Goal: Navigation & Orientation: Find specific page/section

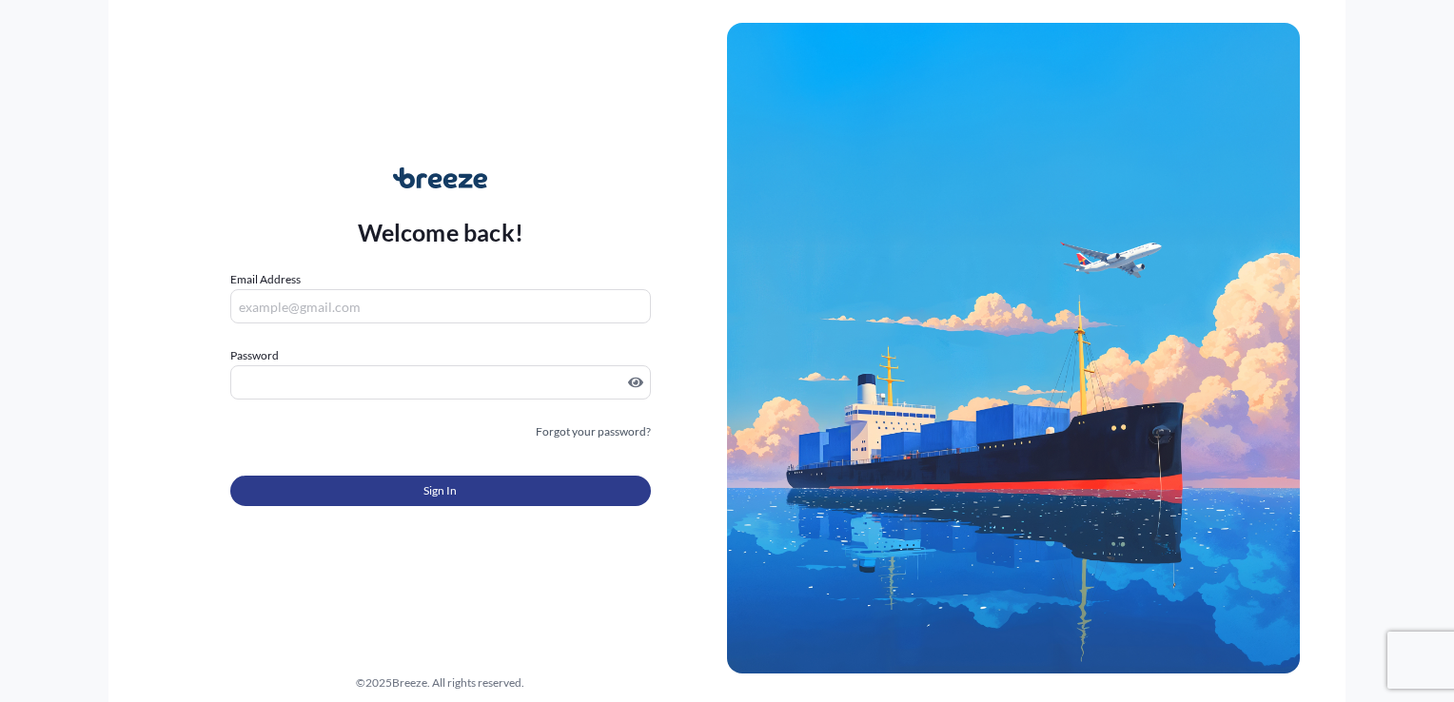
type input "[PERSON_NAME][EMAIL_ADDRESS][PERSON_NAME][DOMAIN_NAME]"
click at [449, 490] on span "Sign In" at bounding box center [439, 490] width 33 height 19
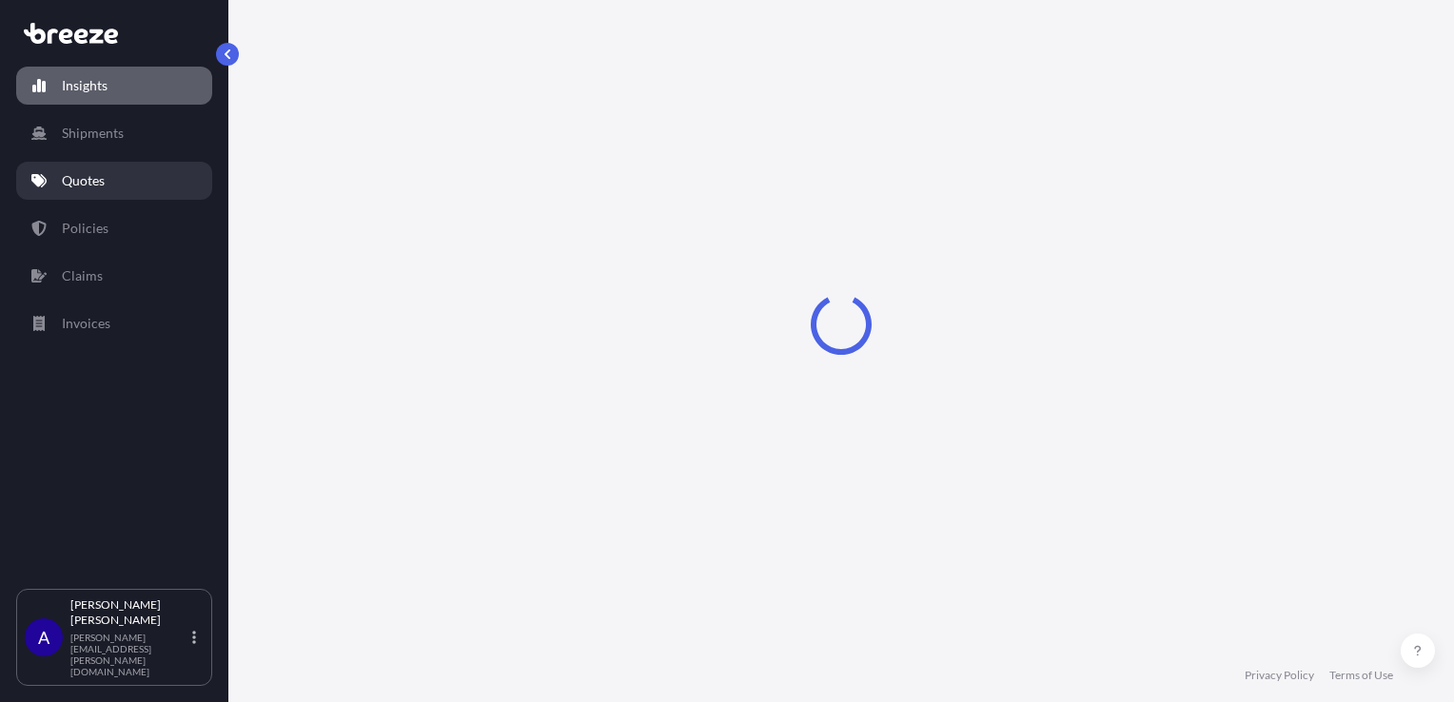
select select "2025"
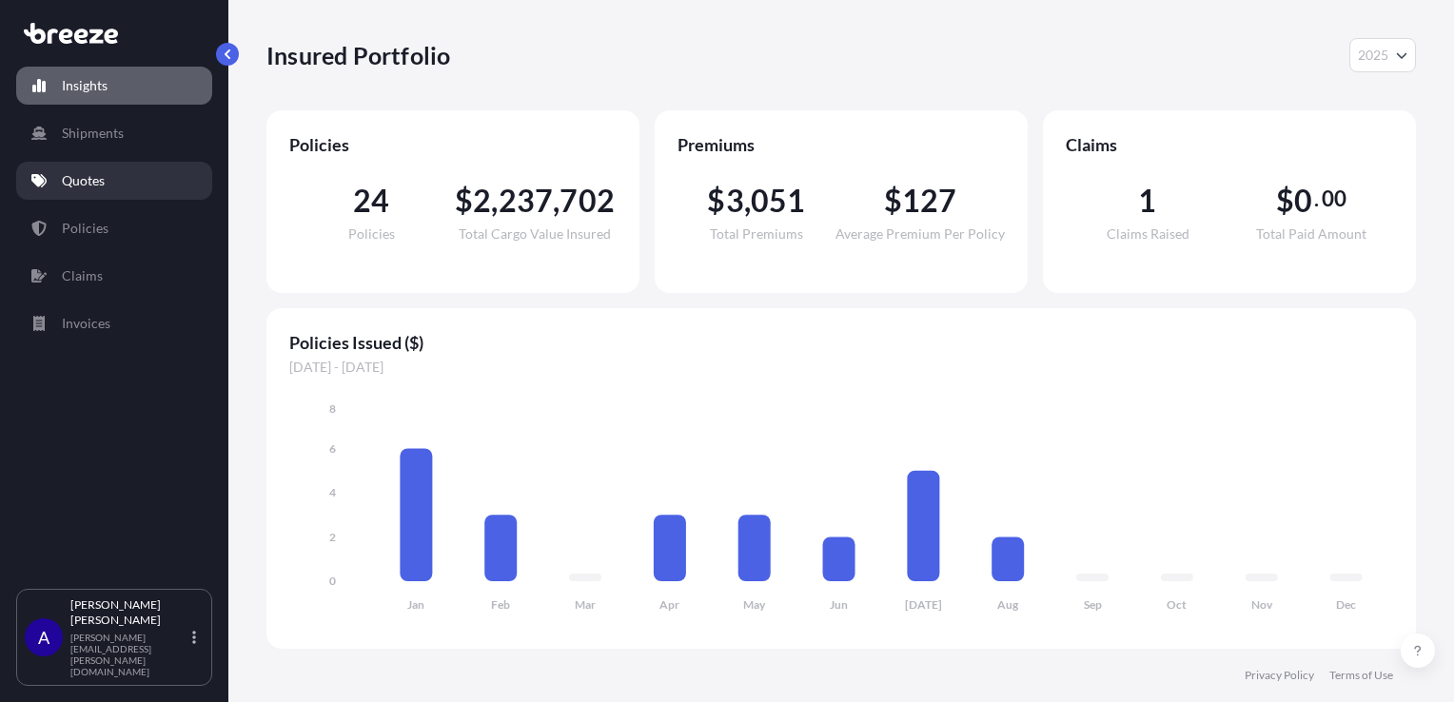
click at [90, 177] on p "Quotes" at bounding box center [83, 180] width 43 height 19
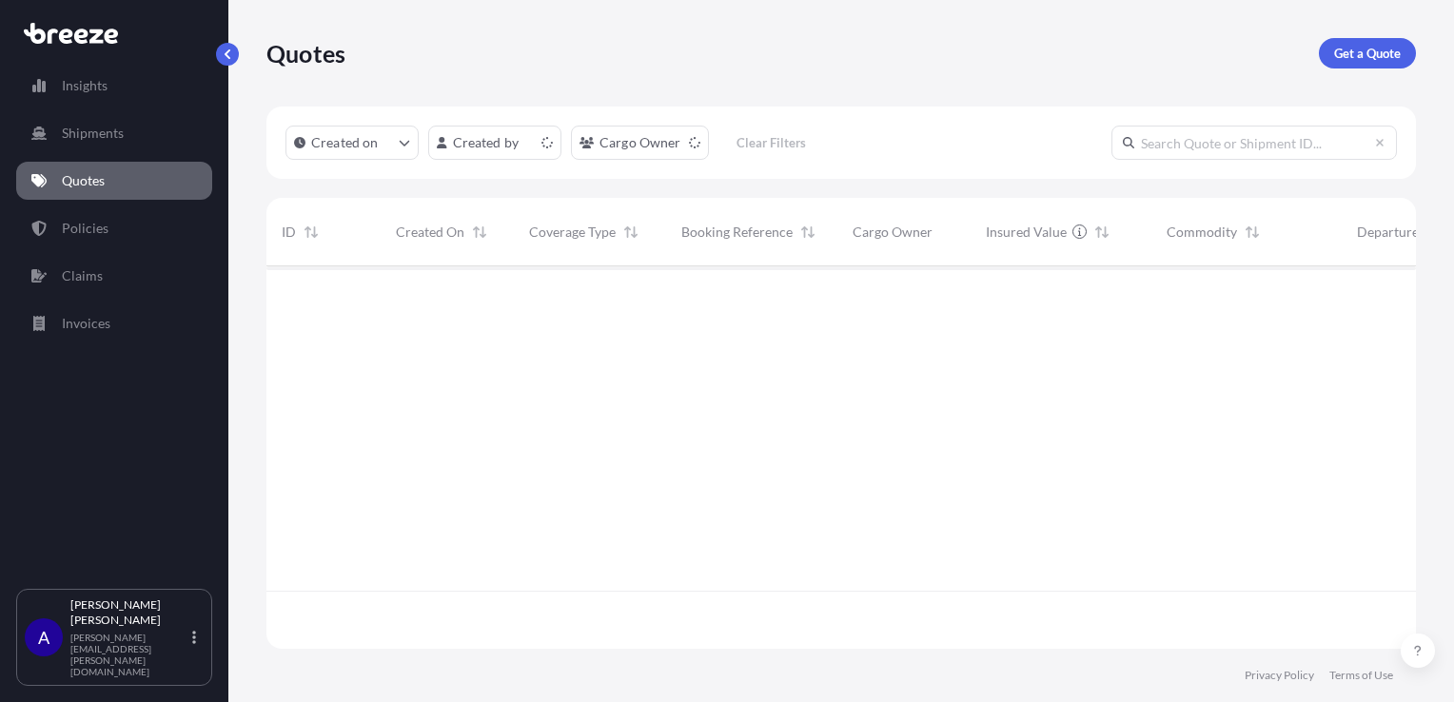
scroll to position [379, 1134]
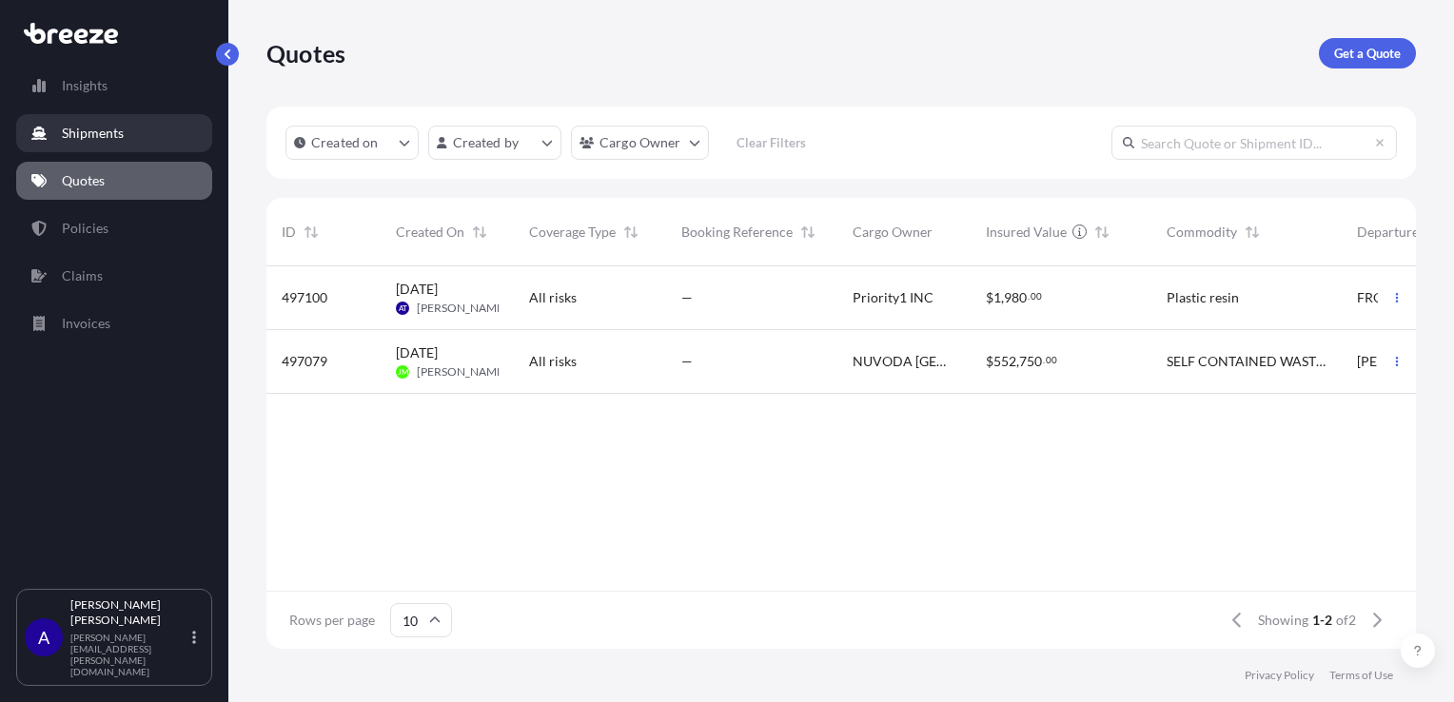
click at [84, 139] on p "Shipments" at bounding box center [93, 133] width 62 height 19
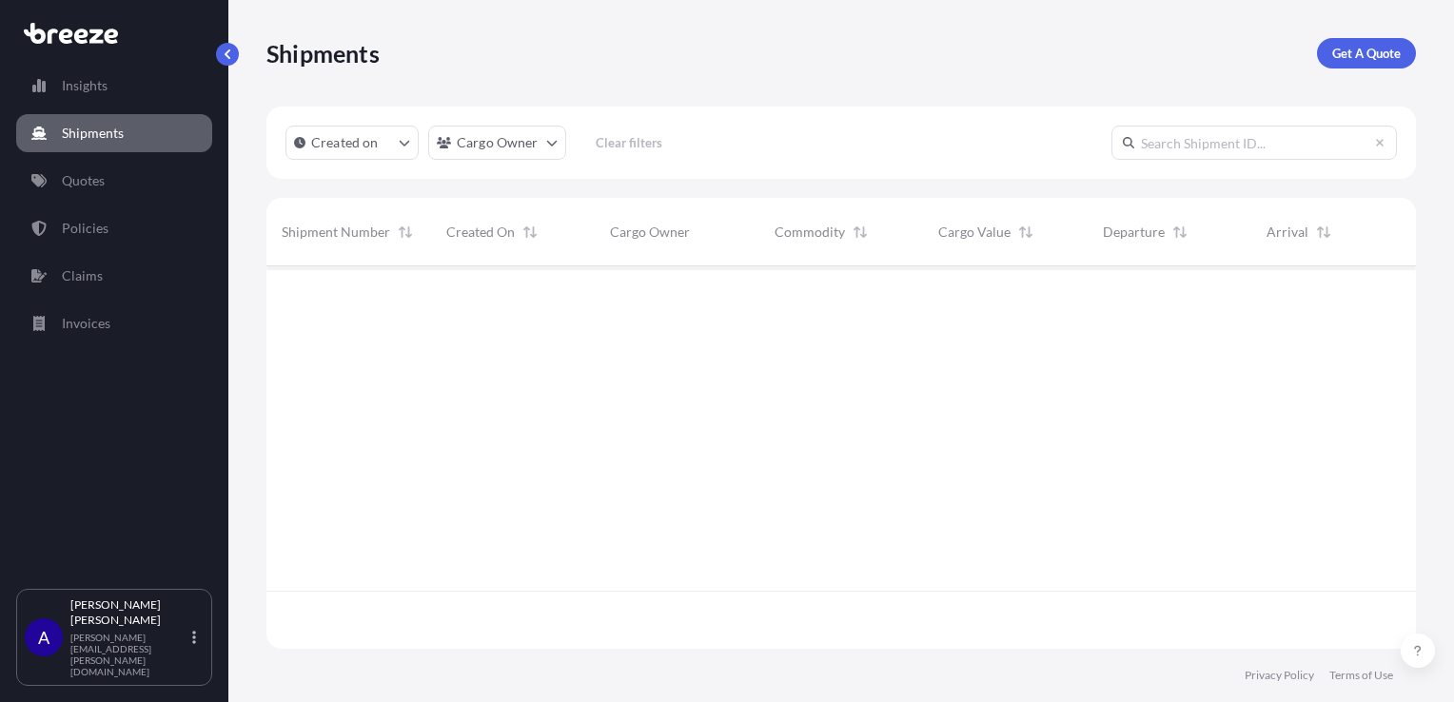
scroll to position [437, 1134]
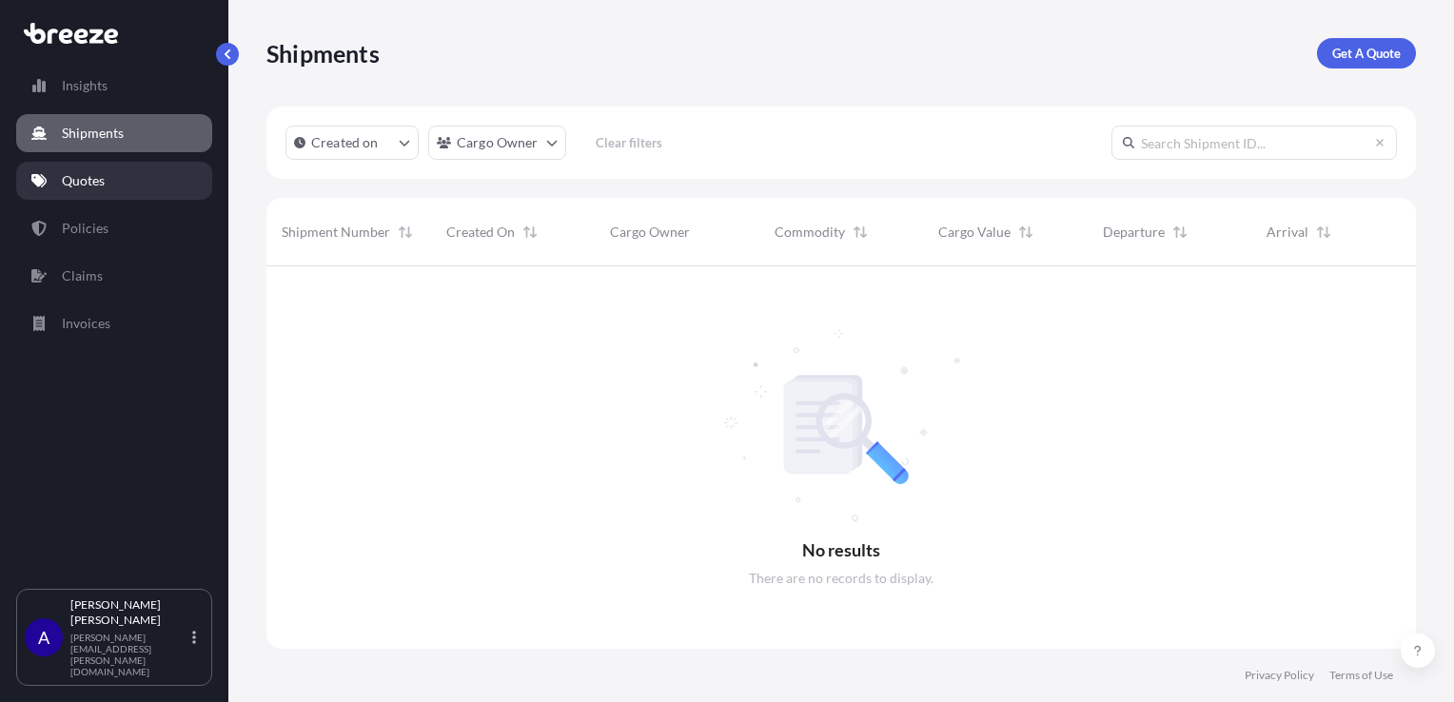
click at [72, 181] on p "Quotes" at bounding box center [83, 180] width 43 height 19
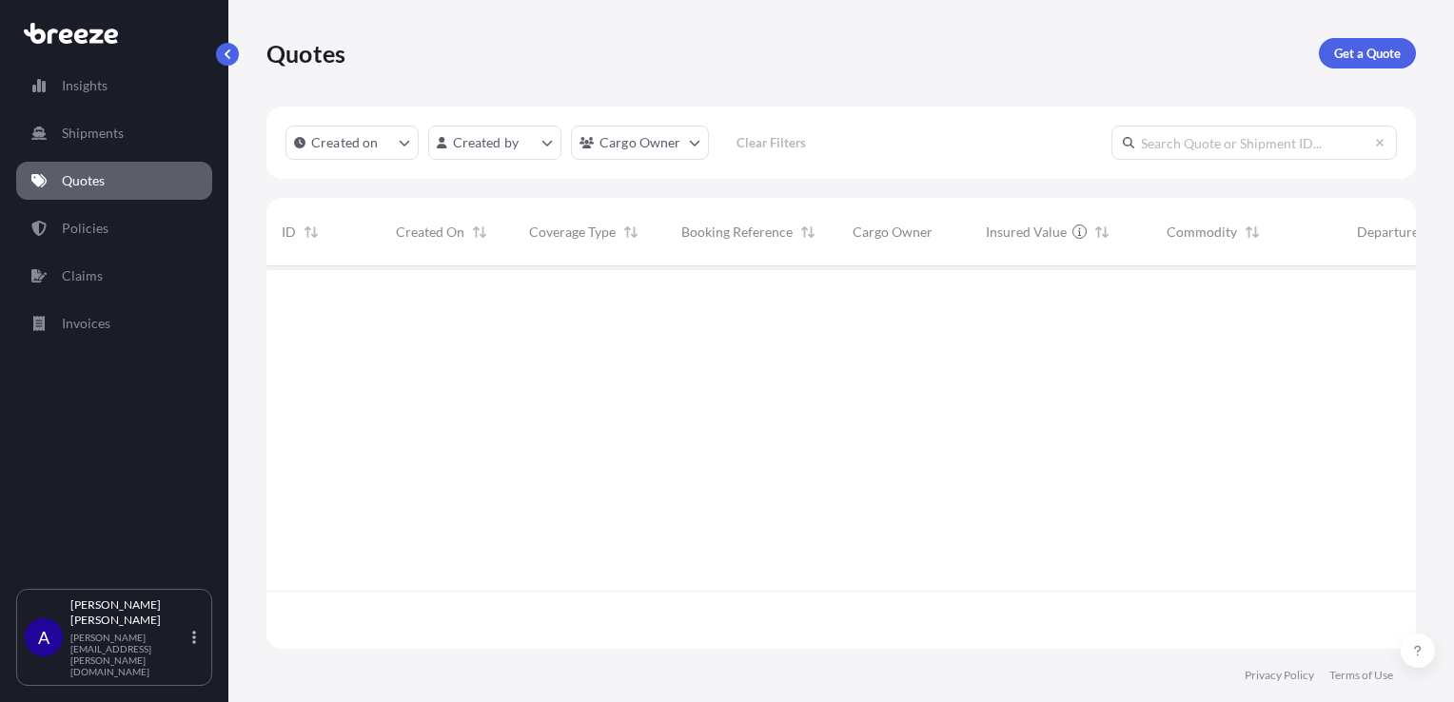
scroll to position [379, 1134]
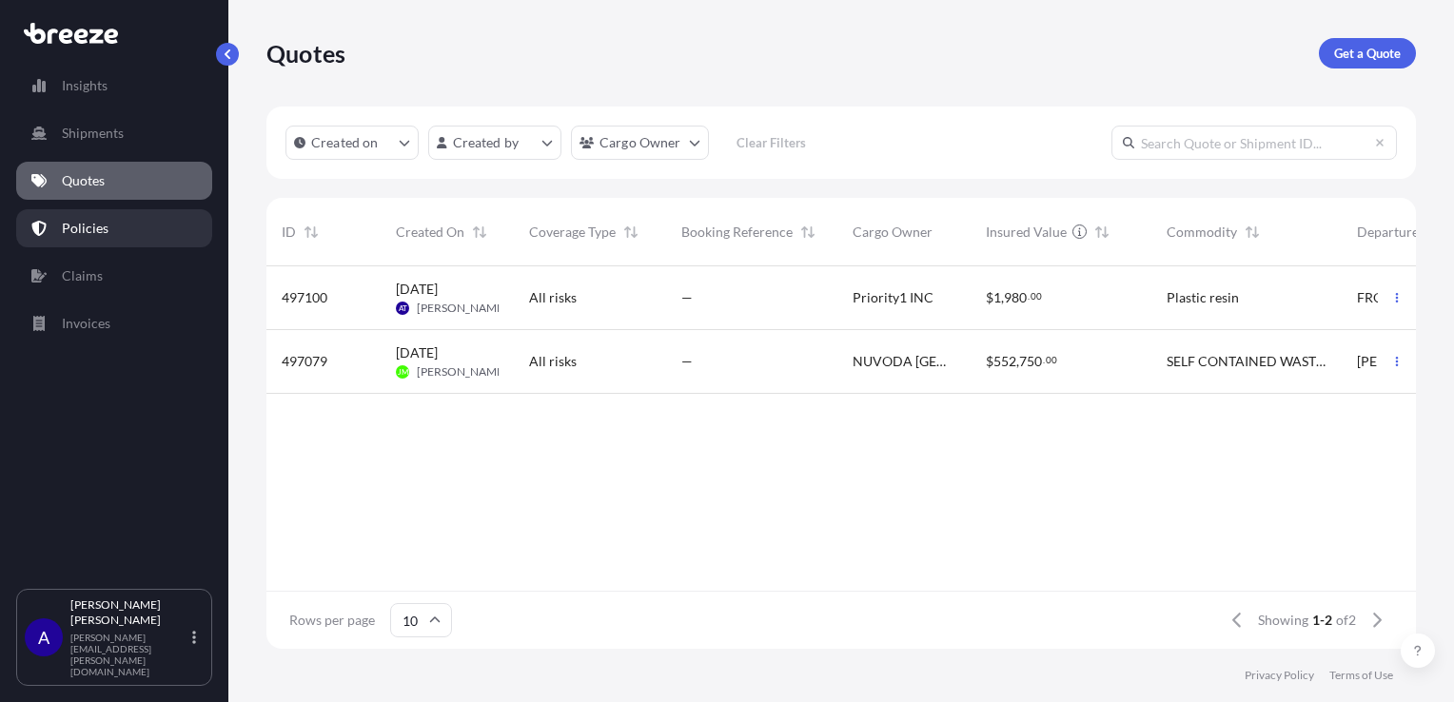
click at [66, 229] on p "Policies" at bounding box center [85, 228] width 47 height 19
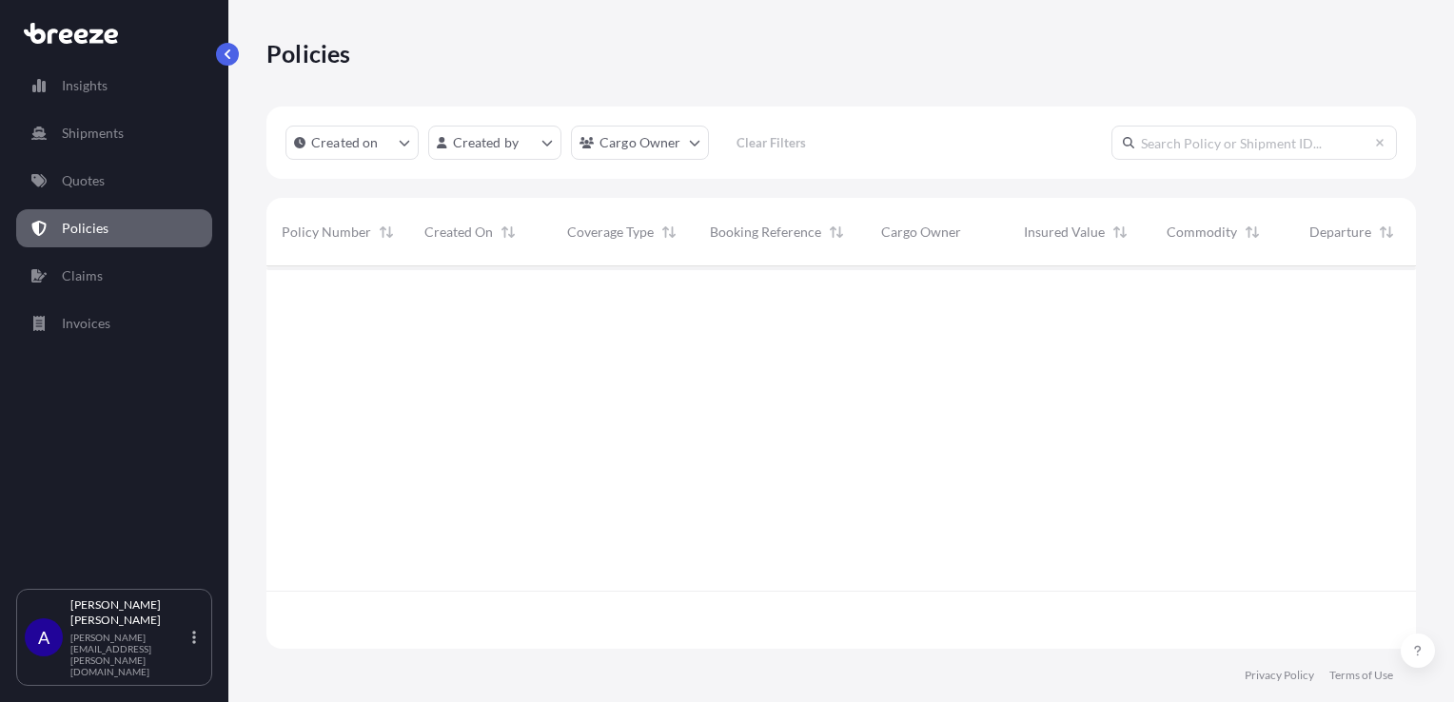
scroll to position [379, 1134]
click at [65, 289] on link "Claims" at bounding box center [114, 276] width 196 height 38
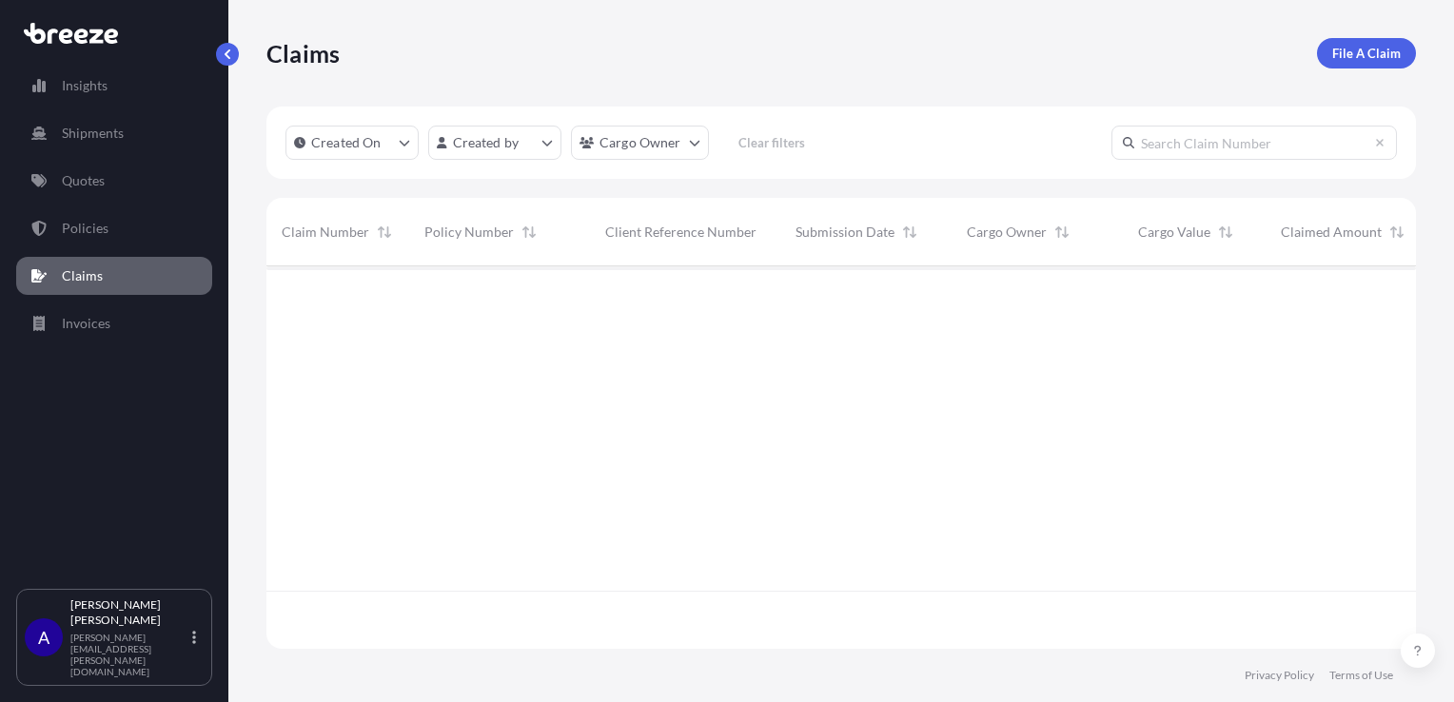
scroll to position [379, 1134]
click at [76, 346] on div "Insights Shipments Quotes Policies Claims Invoices" at bounding box center [114, 318] width 196 height 539
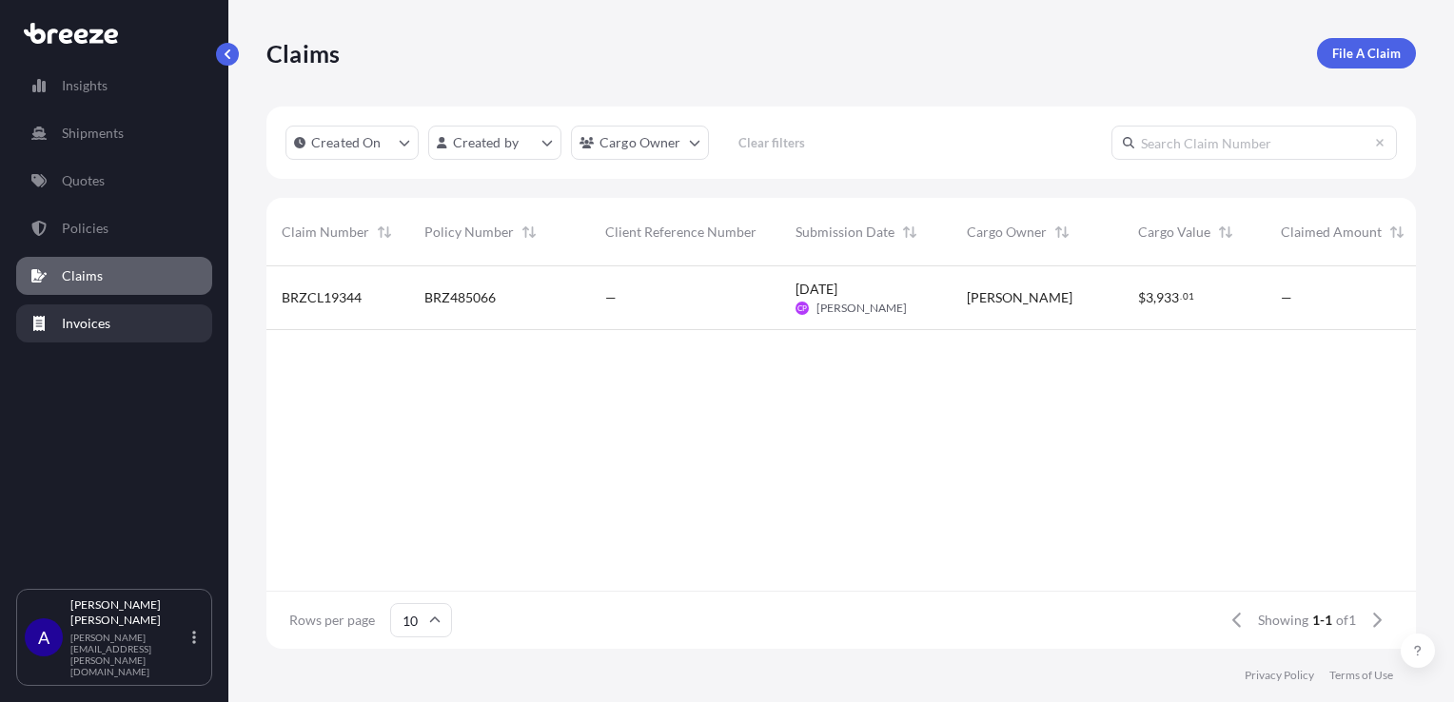
click at [78, 314] on p "Invoices" at bounding box center [86, 323] width 49 height 19
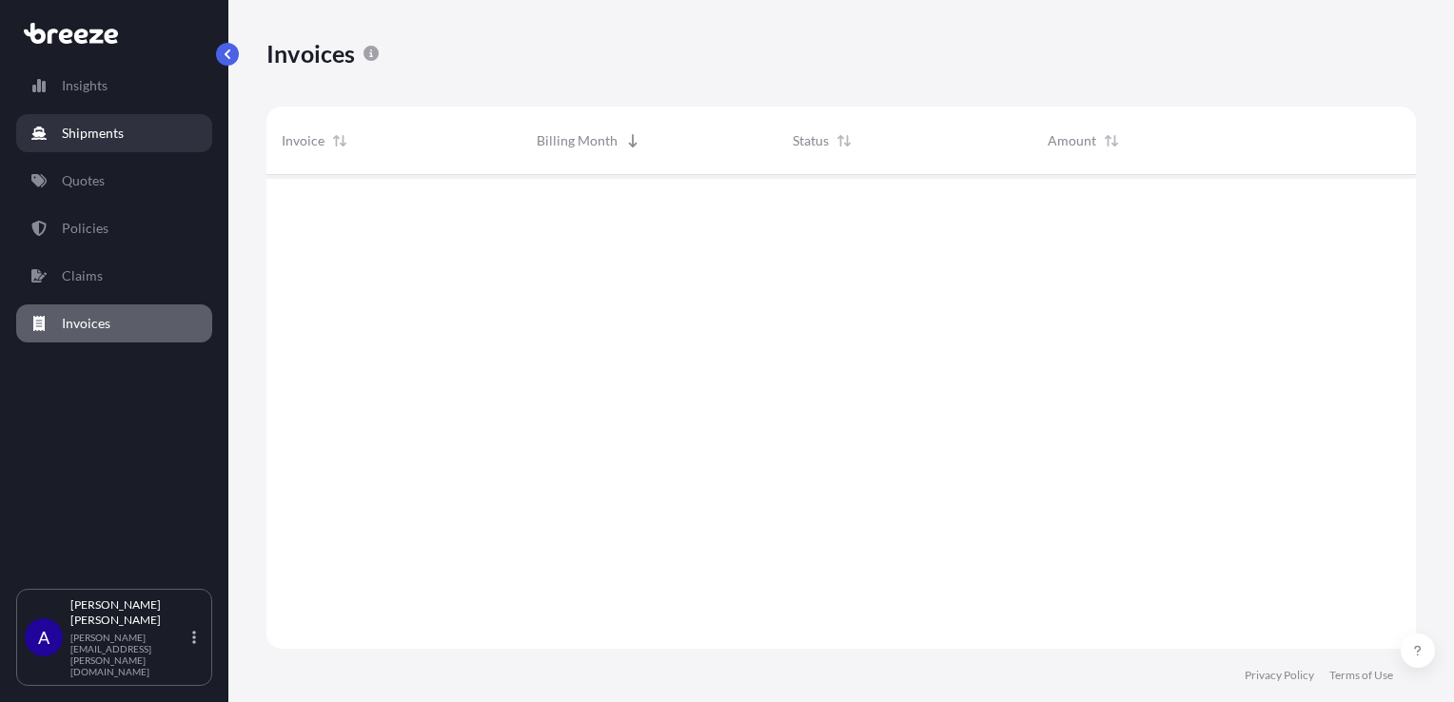
scroll to position [528, 1134]
click at [84, 129] on p "Shipments" at bounding box center [93, 133] width 62 height 19
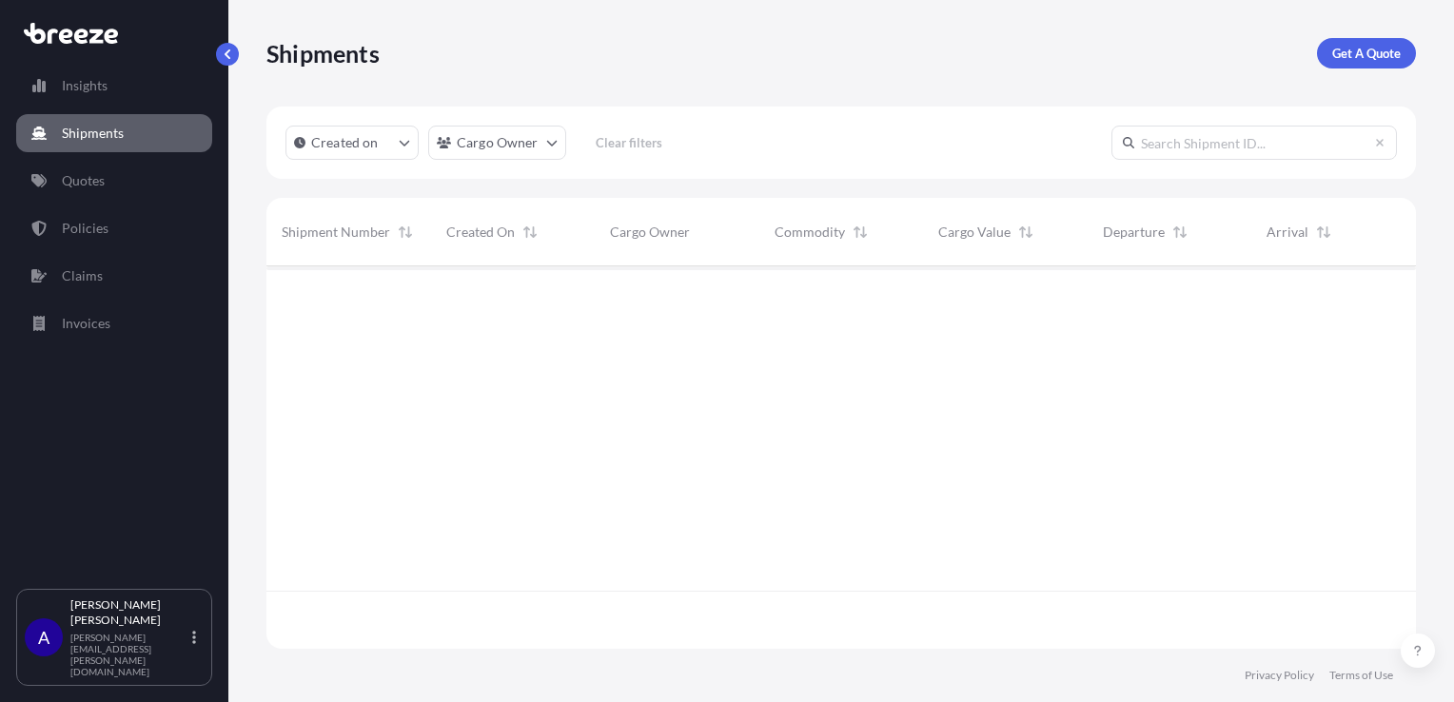
scroll to position [437, 1134]
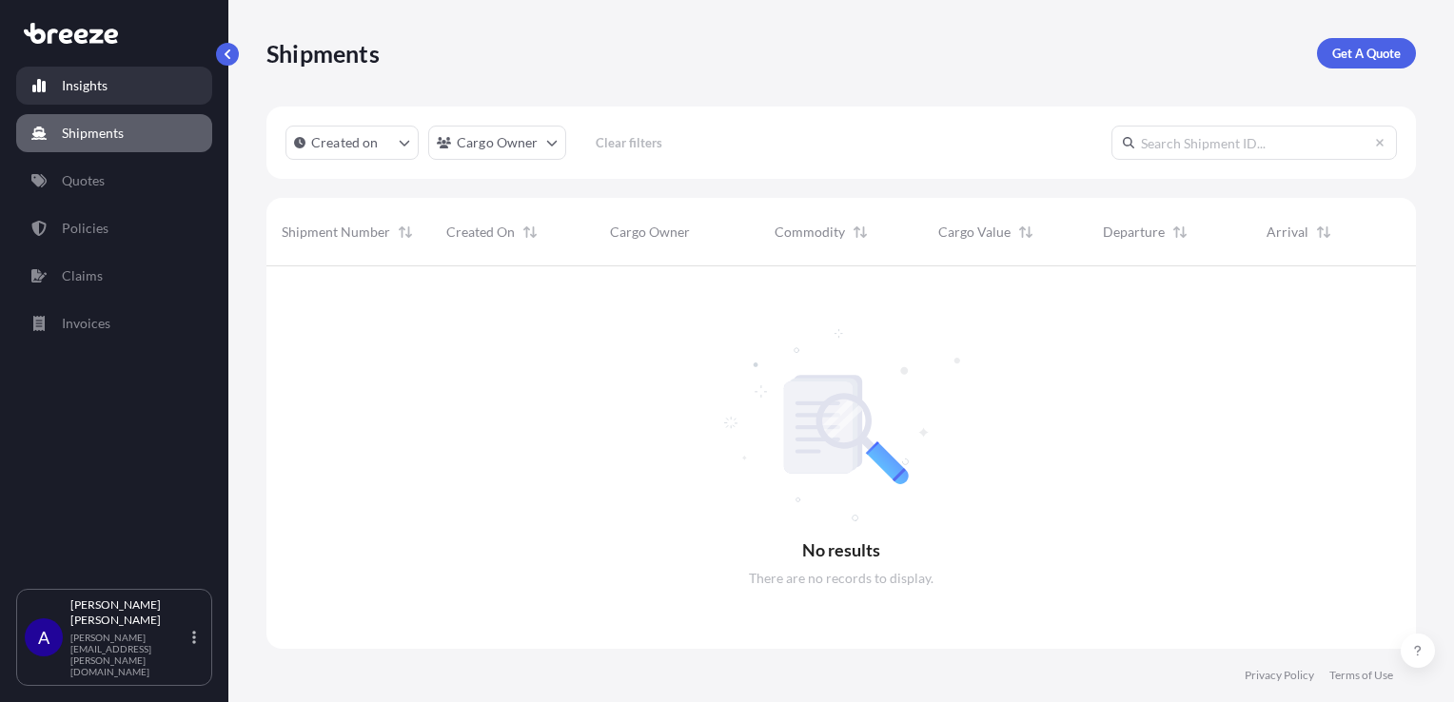
click at [88, 87] on p "Insights" at bounding box center [85, 85] width 46 height 19
select select "2025"
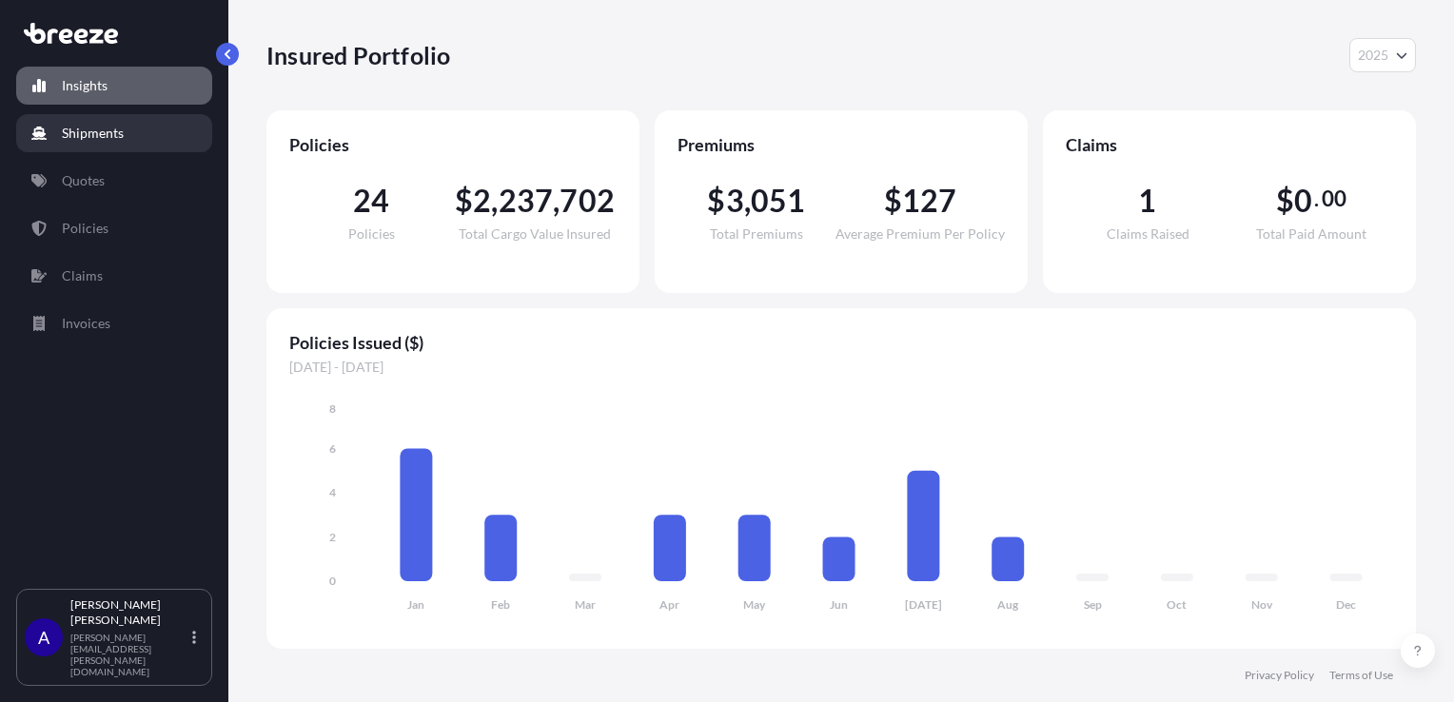
click at [73, 141] on p "Shipments" at bounding box center [93, 133] width 62 height 19
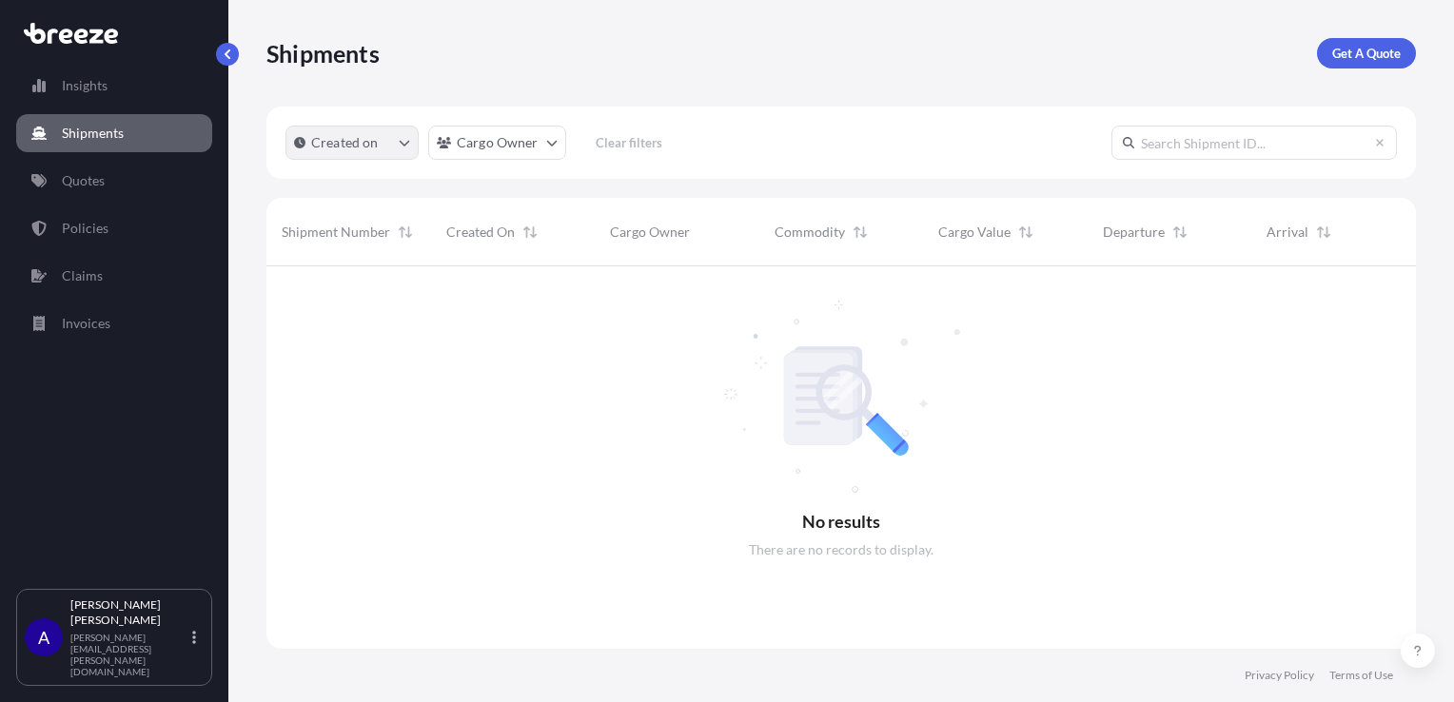
scroll to position [437, 1134]
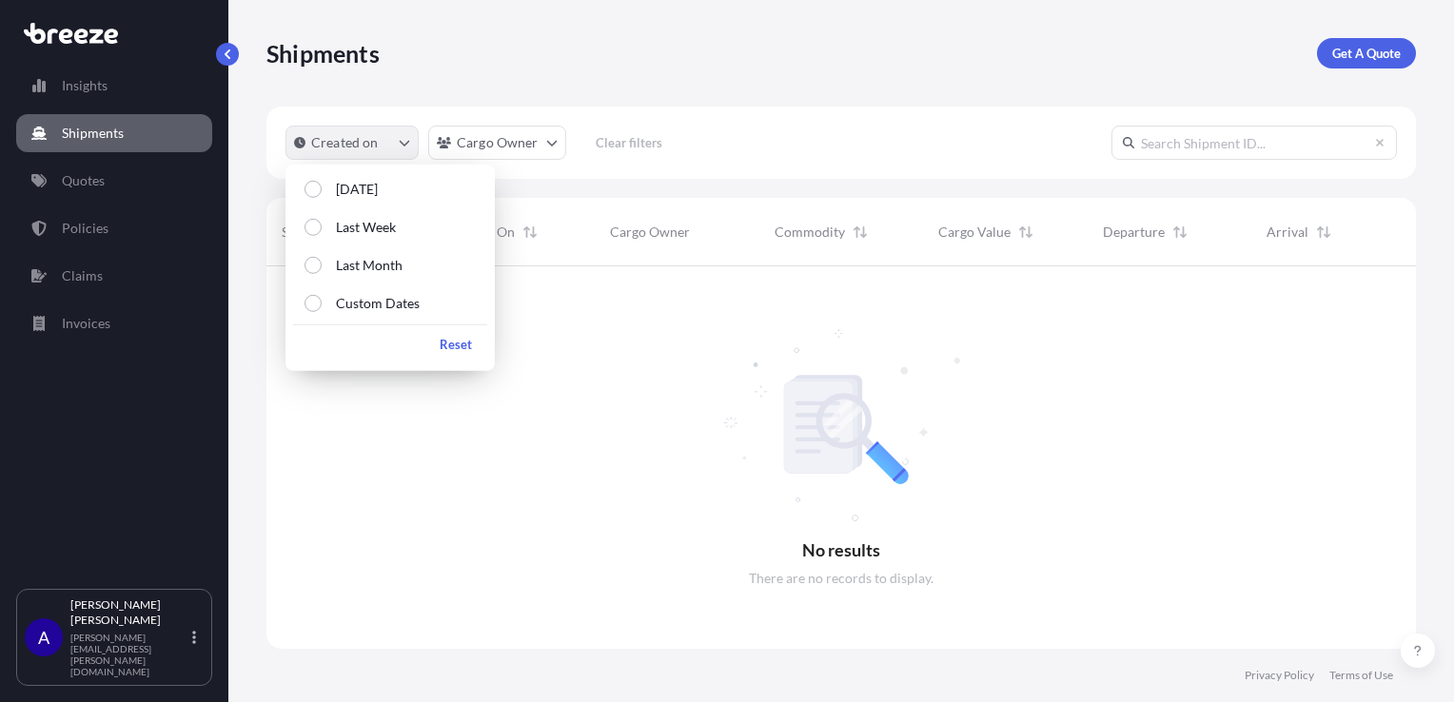
click at [362, 147] on p "Created on" at bounding box center [345, 142] width 68 height 19
click at [352, 185] on p "[DATE]" at bounding box center [357, 189] width 42 height 19
click at [343, 225] on p "Last Week" at bounding box center [366, 227] width 60 height 19
click at [331, 190] on label "[DATE]" at bounding box center [350, 189] width 56 height 19
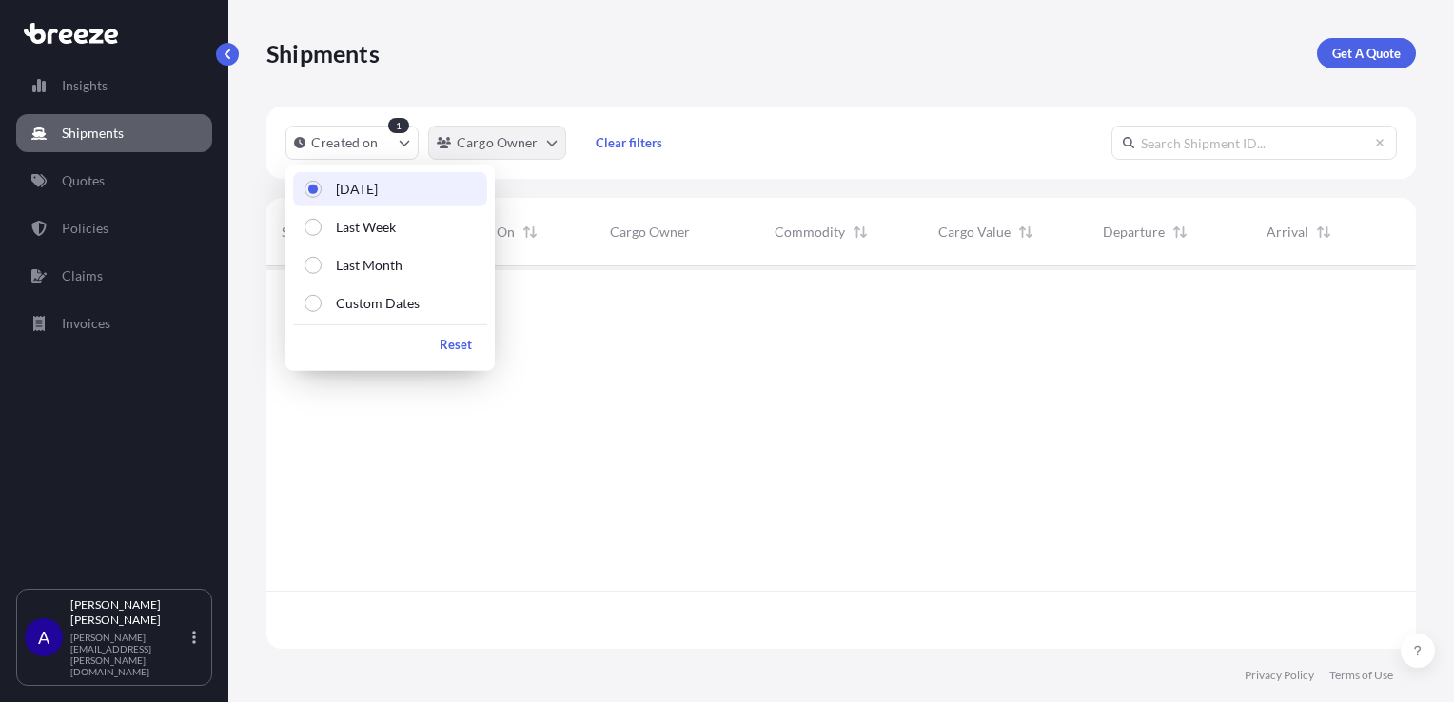
click at [508, 142] on html "Insights Shipments Quotes Policies Claims Invoices A [PERSON_NAME] [PERSON_NAME…" at bounding box center [727, 351] width 1454 height 702
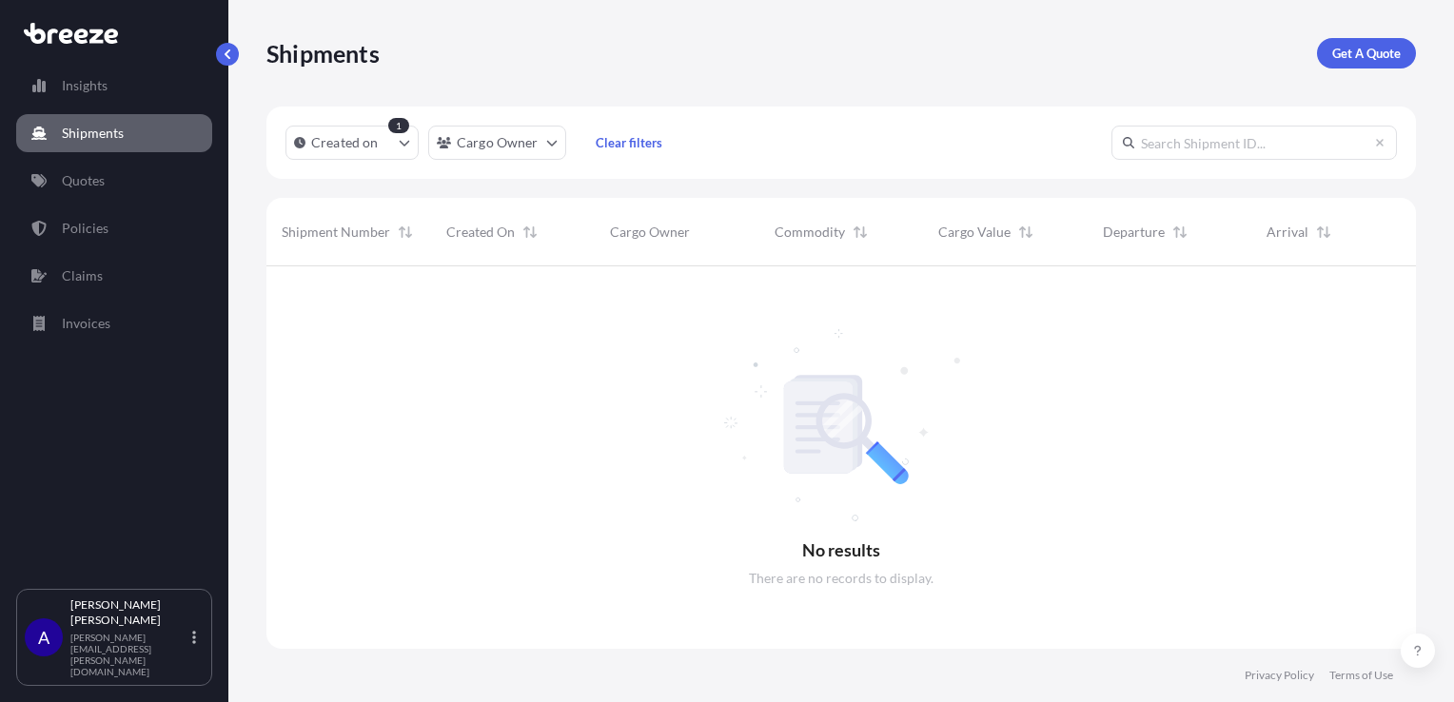
click at [494, 44] on html "Insights Shipments Quotes Policies Claims Invoices A [PERSON_NAME] [PERSON_NAME…" at bounding box center [727, 351] width 1454 height 702
click at [76, 262] on link "Claims" at bounding box center [114, 276] width 196 height 38
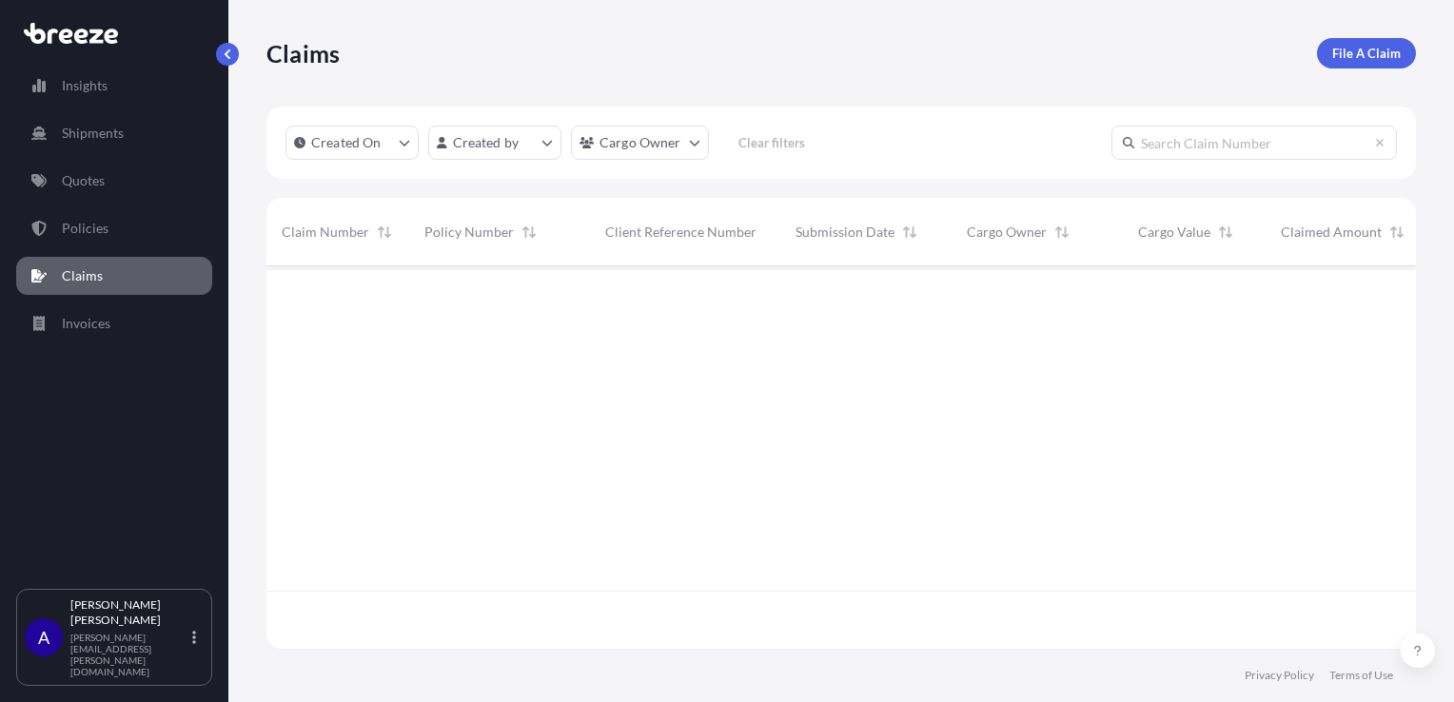
scroll to position [15, 15]
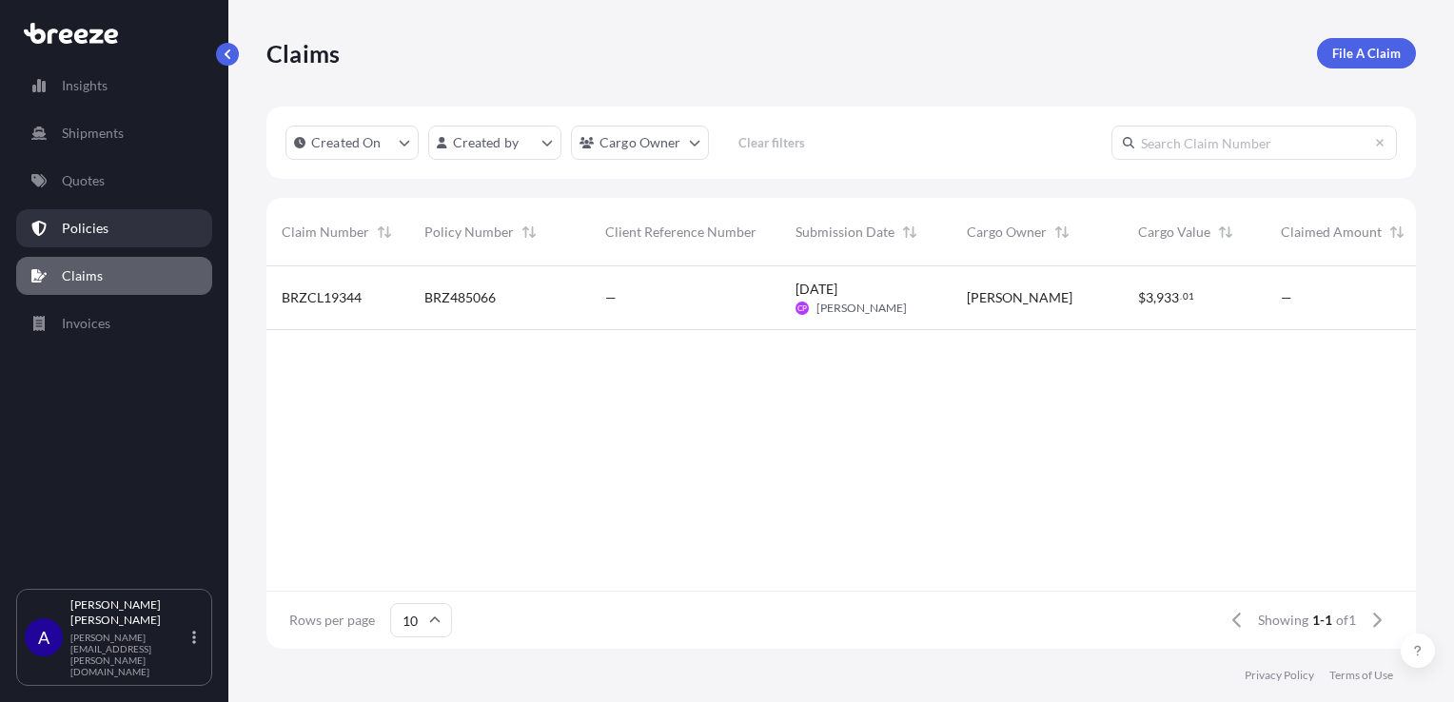
click at [88, 237] on p "Policies" at bounding box center [85, 228] width 47 height 19
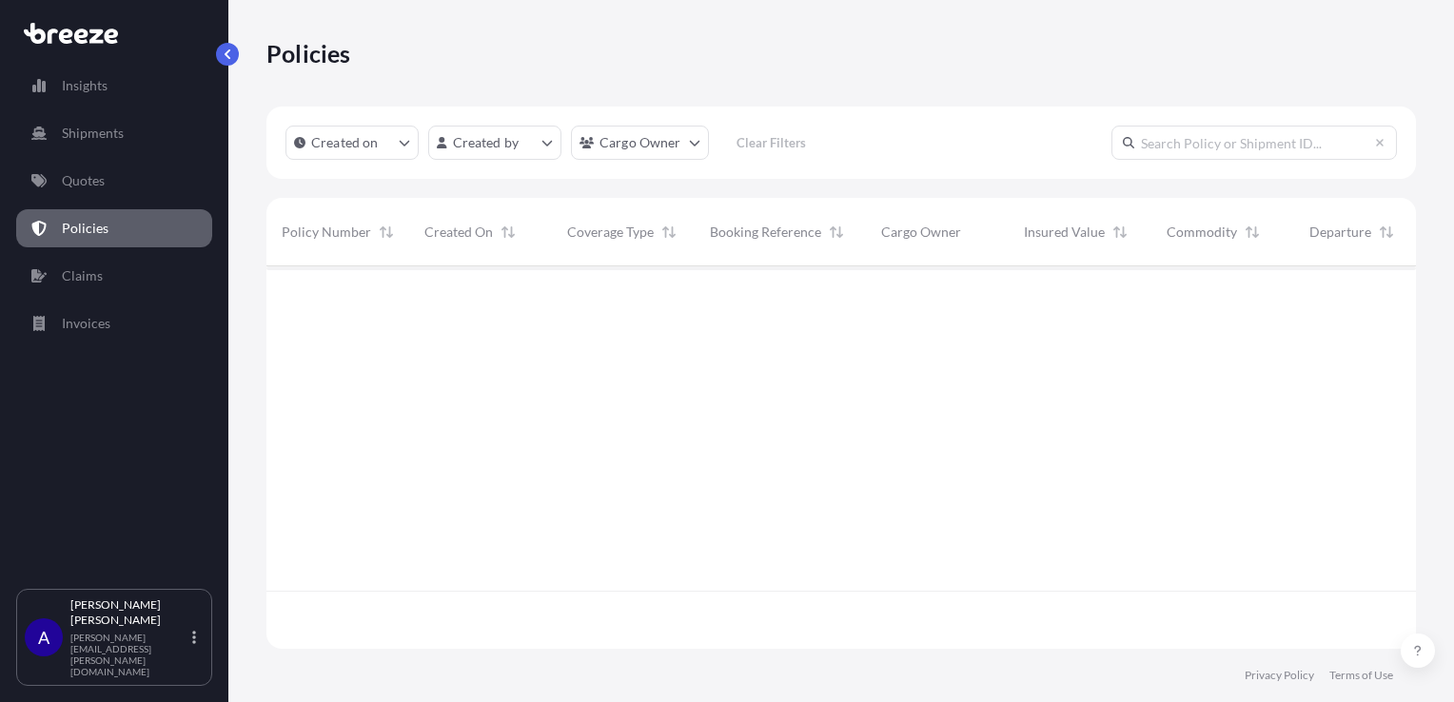
click at [95, 200] on div "Insights Shipments Quotes Policies Claims Invoices" at bounding box center [114, 318] width 196 height 539
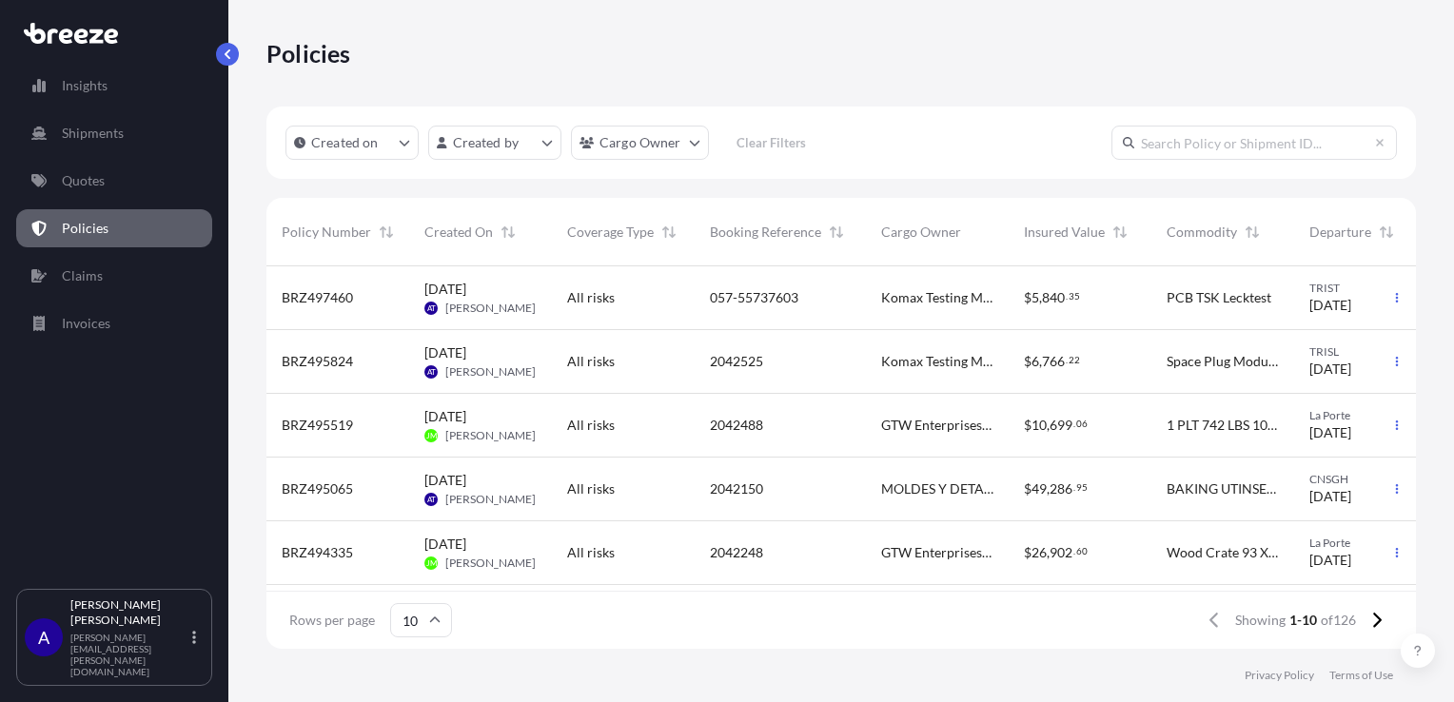
click at [830, 304] on div "057-55737603" at bounding box center [780, 297] width 141 height 19
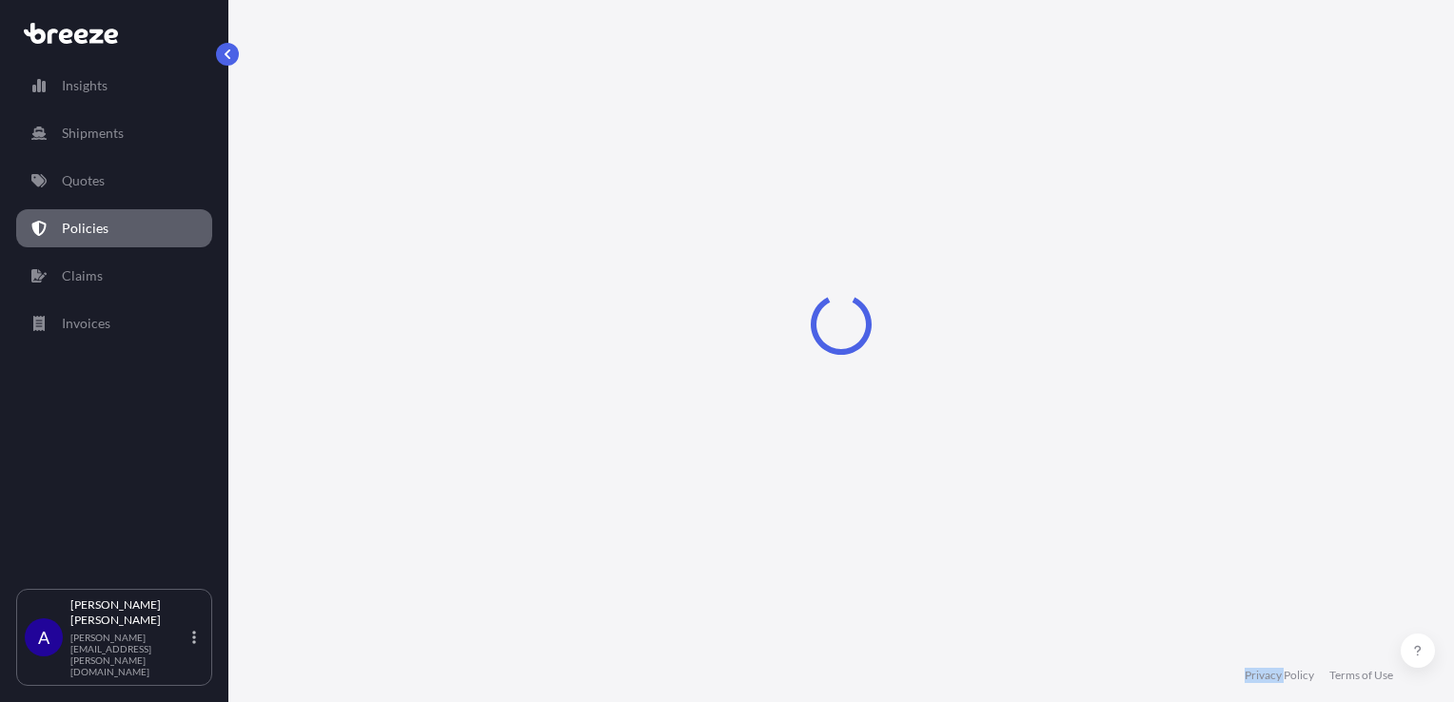
click at [830, 304] on icon "Loading" at bounding box center [841, 324] width 61 height 61
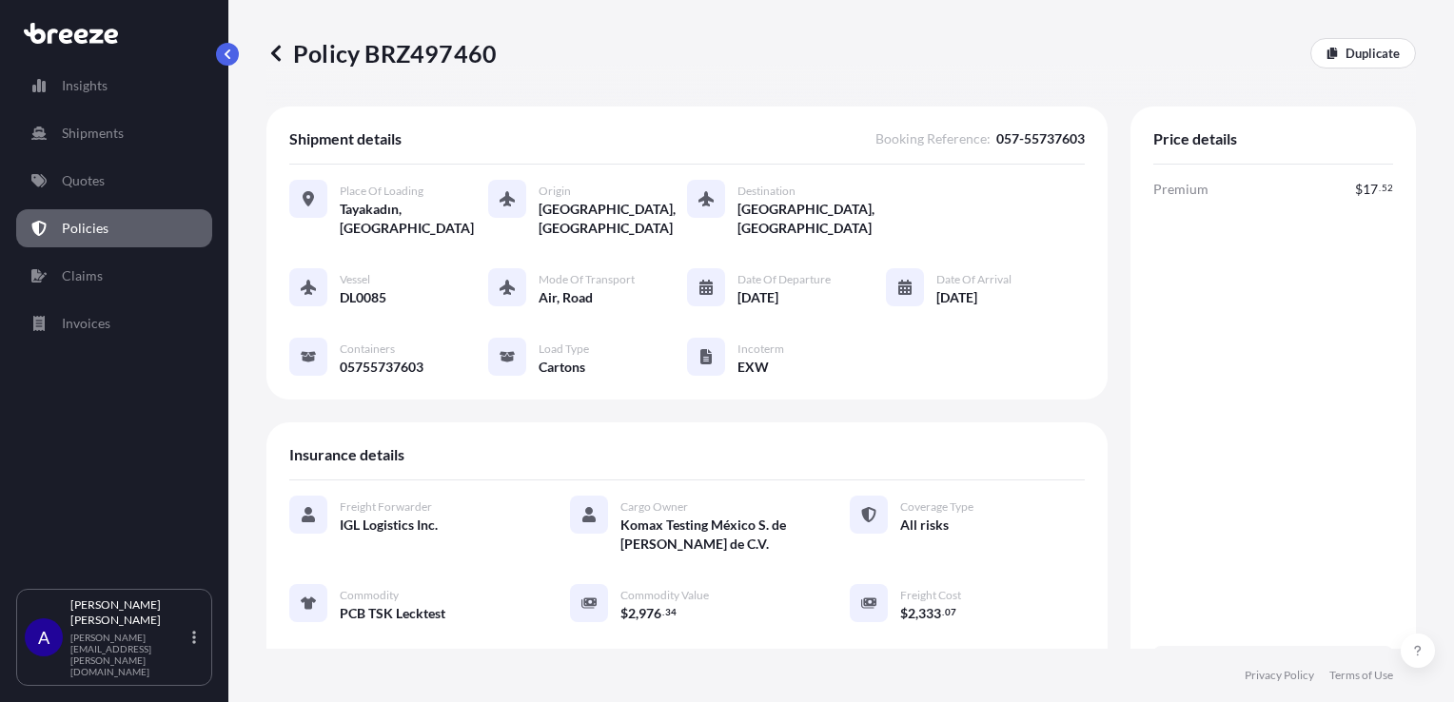
click at [1360, 373] on div "Premium $ 17 . 52 Total $ 17 . 52" at bounding box center [1273, 436] width 240 height 513
